Goal: Check status: Check status

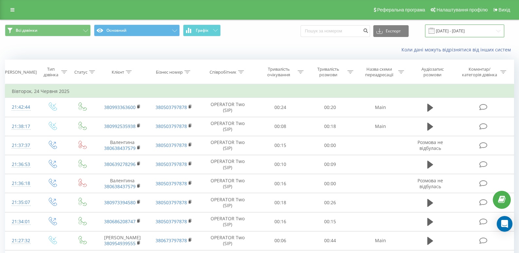
click at [470, 33] on input "[DATE] - [DATE]" at bounding box center [464, 31] width 79 height 13
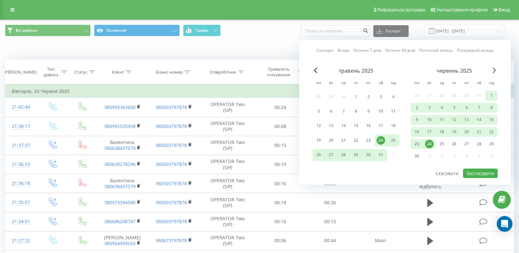
click at [496, 71] on span "Next Month" at bounding box center [494, 70] width 4 height 6
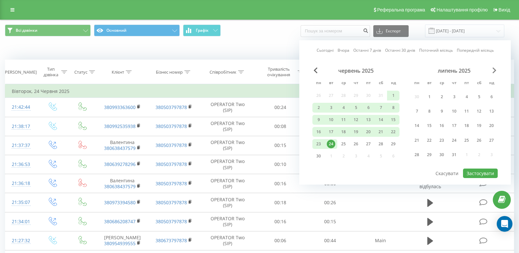
click at [496, 71] on span "Next Month" at bounding box center [494, 70] width 4 height 6
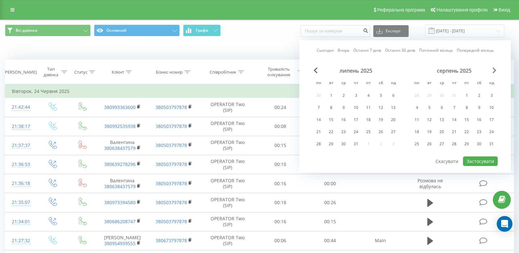
click at [495, 71] on span "Next Month" at bounding box center [494, 70] width 4 height 6
click at [464, 118] on div "19" at bounding box center [466, 120] width 9 height 9
click at [480, 159] on button "Застосувати" at bounding box center [480, 160] width 35 height 9
type input "[DATE] - [DATE]"
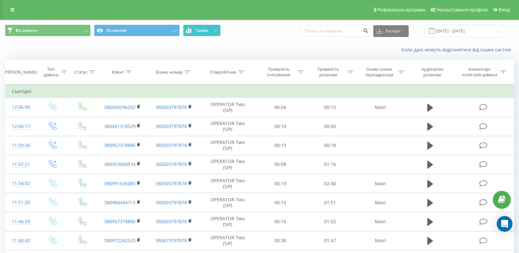
click at [211, 27] on button "Графік" at bounding box center [202, 31] width 38 height 12
